Goal: Information Seeking & Learning: Check status

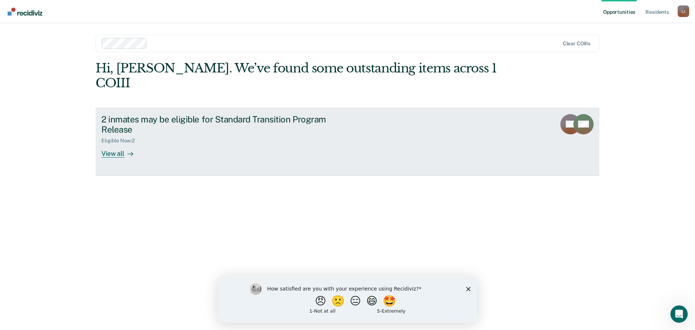
click at [126, 150] on div at bounding box center [129, 154] width 9 height 8
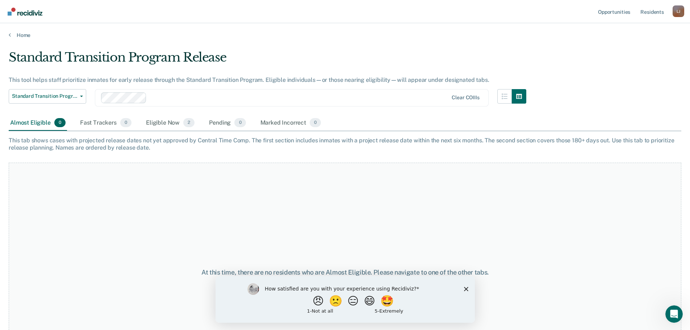
click at [8, 34] on div "Home" at bounding box center [345, 30] width 690 height 15
click at [9, 35] on icon at bounding box center [10, 35] width 2 height 6
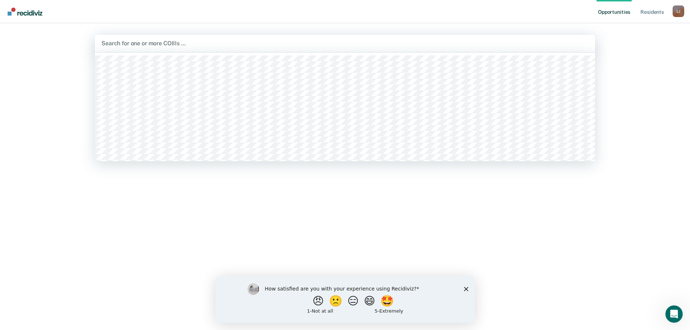
click at [137, 43] on div at bounding box center [344, 43] width 487 height 8
type input "h"
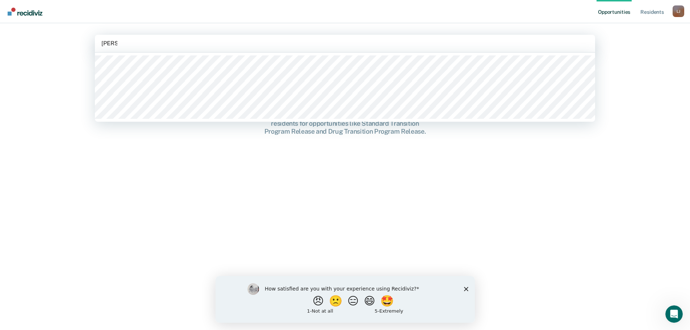
type input "[PERSON_NAME]"
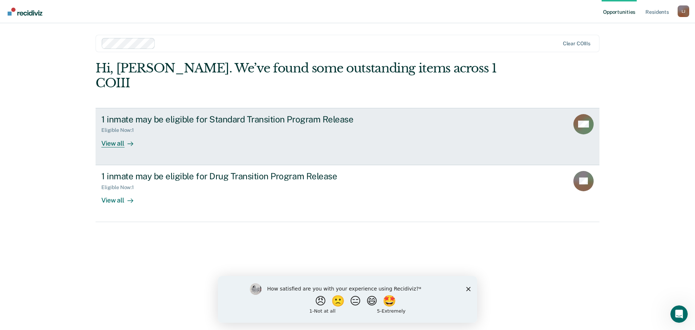
click at [122, 133] on div "View all" at bounding box center [121, 140] width 41 height 14
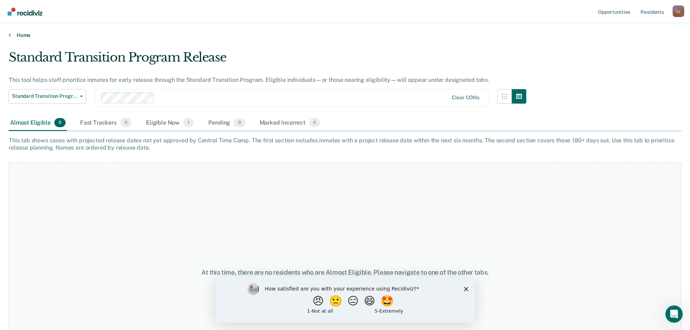
click at [10, 33] on icon at bounding box center [10, 35] width 2 height 6
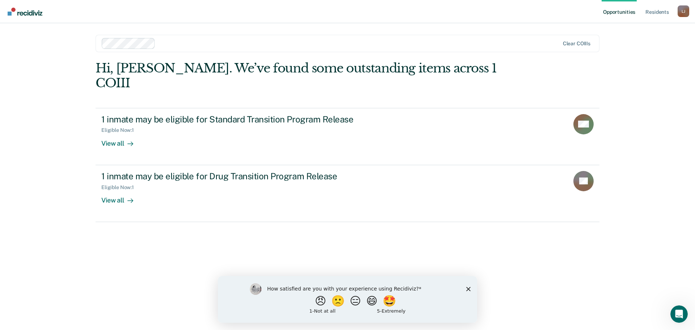
click at [468, 285] on div "How satisfied are you with your experience using Recidiviz? 😠 🙁 😑 😄 🤩 1 - Not a…" at bounding box center [347, 298] width 259 height 47
click at [468, 287] on icon "Close survey" at bounding box center [468, 288] width 4 height 4
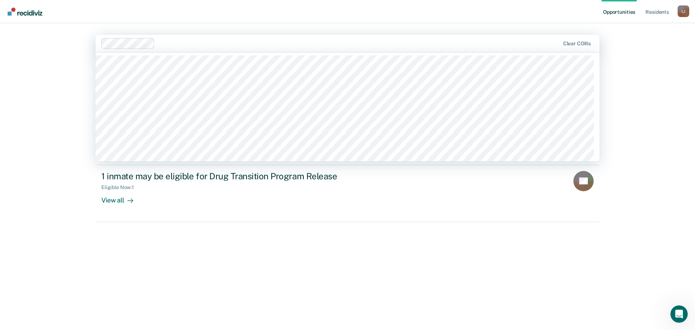
click at [198, 46] on div at bounding box center [359, 43] width 402 height 8
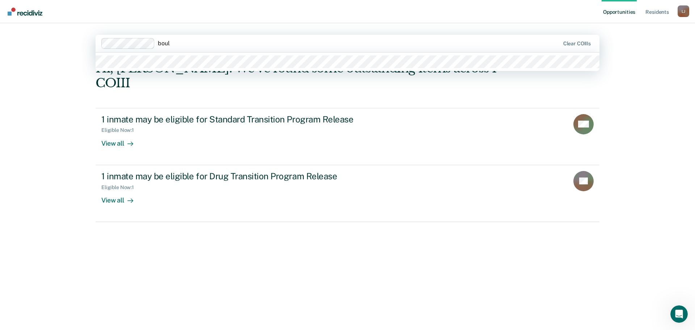
type input "bou"
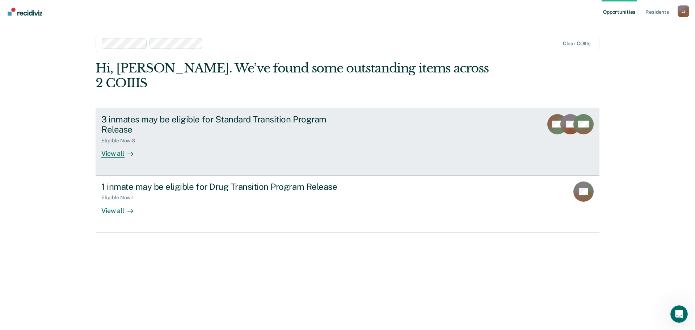
click at [120, 144] on div "View all" at bounding box center [121, 151] width 41 height 14
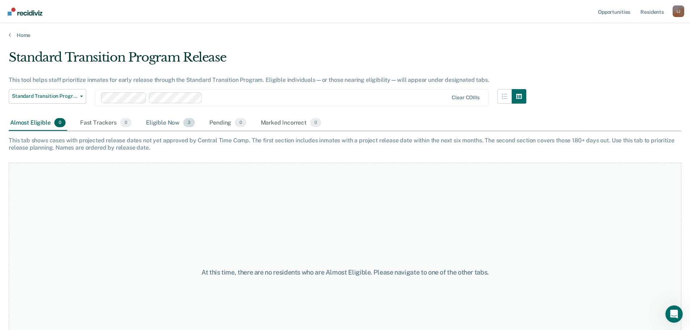
click at [163, 121] on div "Eligible Now 3" at bounding box center [170, 123] width 52 height 16
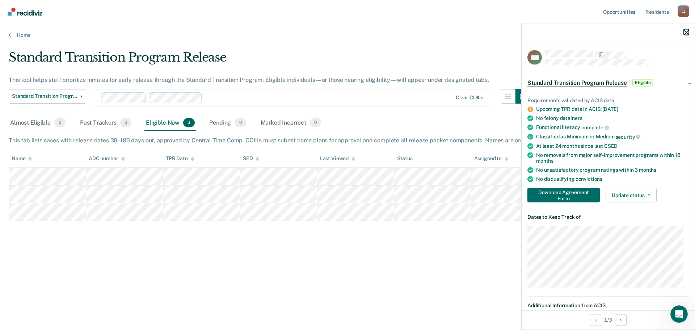
click at [687, 30] on icon "button" at bounding box center [686, 32] width 5 height 5
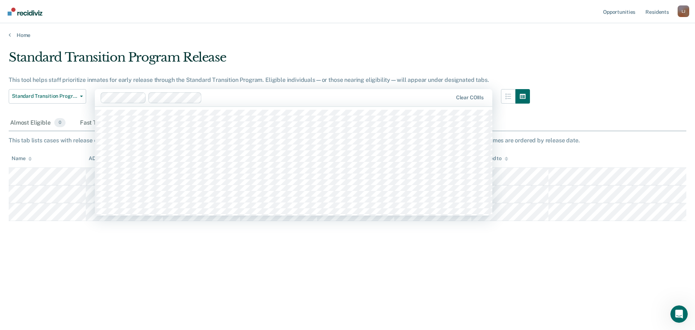
click at [249, 94] on div at bounding box center [329, 97] width 248 height 8
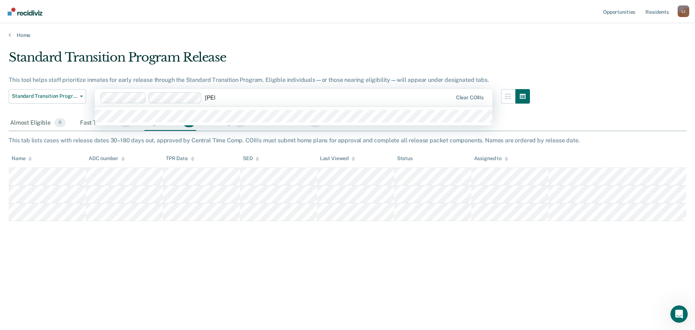
type input "borre"
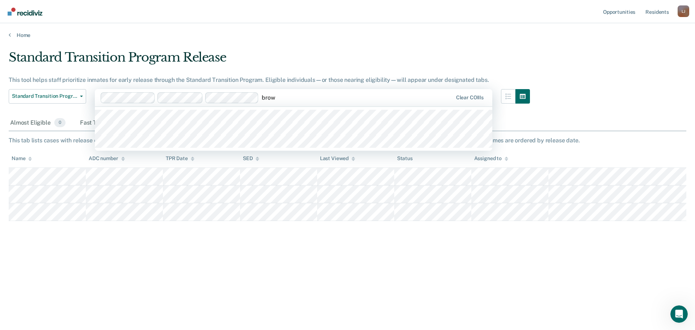
type input "brown"
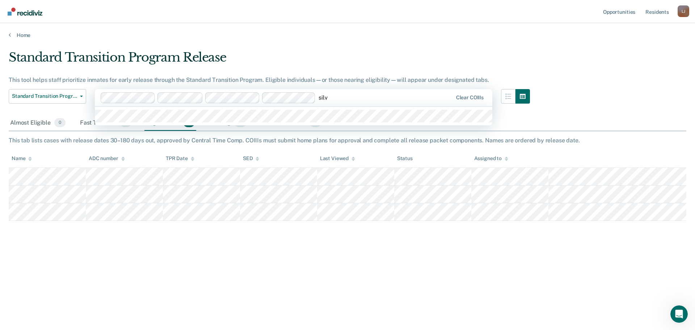
type input "[PERSON_NAME]"
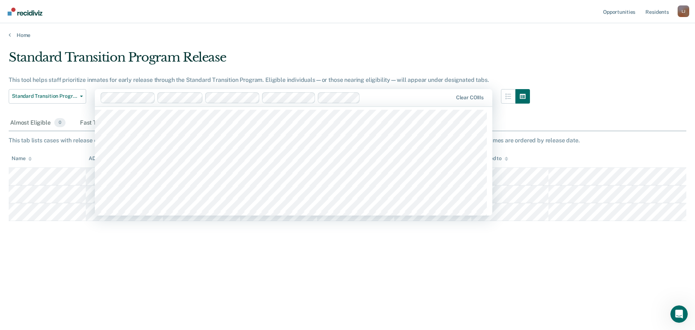
click at [395, 98] on div at bounding box center [407, 97] width 89 height 8
